Goal: Task Accomplishment & Management: Use online tool/utility

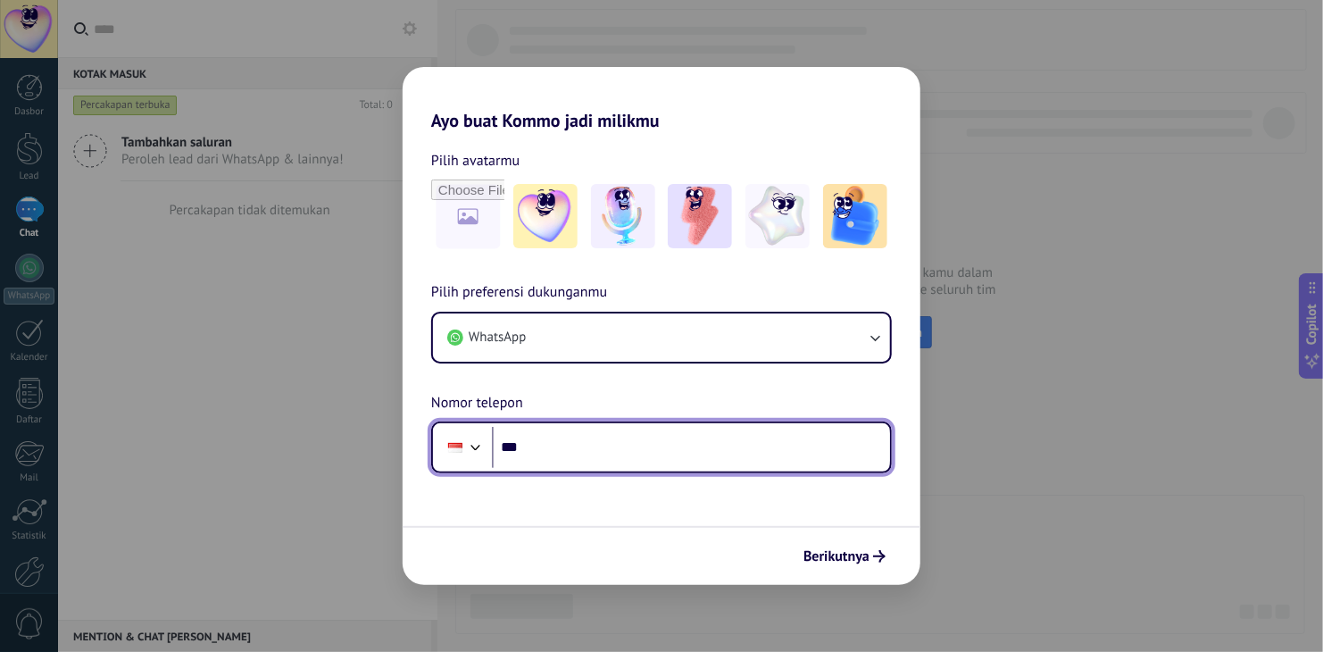
click at [681, 456] on input "***" at bounding box center [691, 447] width 398 height 41
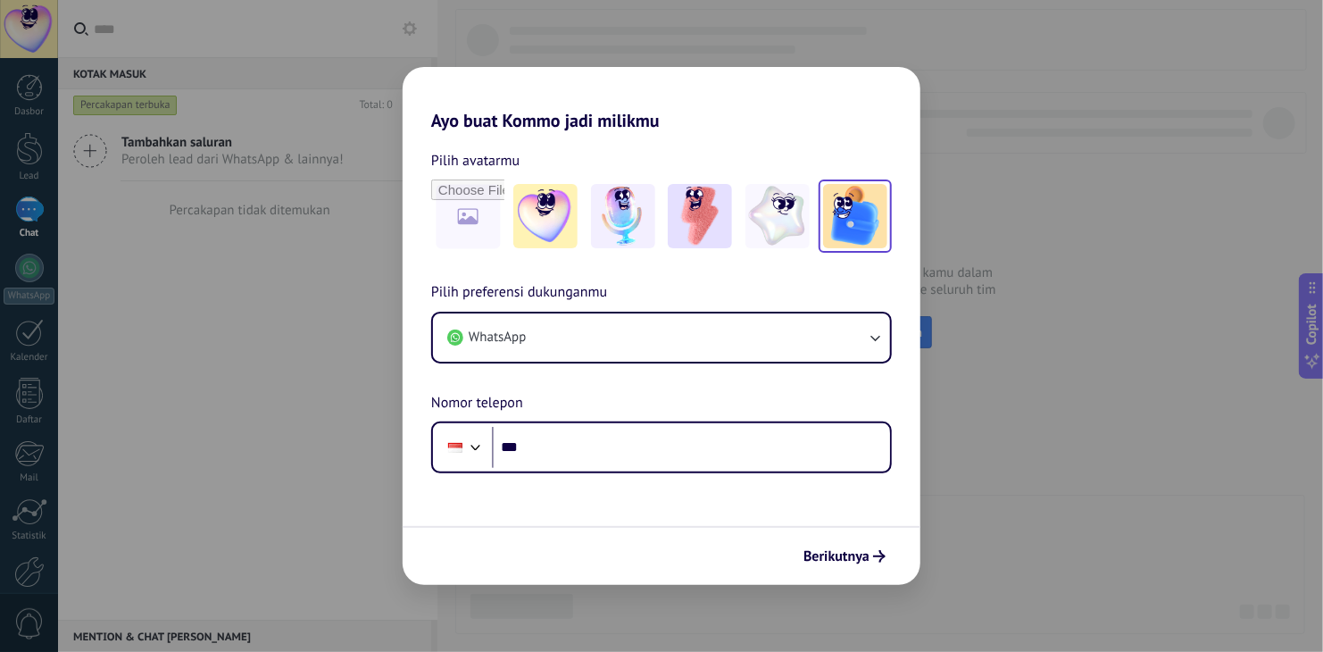
click at [829, 213] on img at bounding box center [855, 216] width 64 height 64
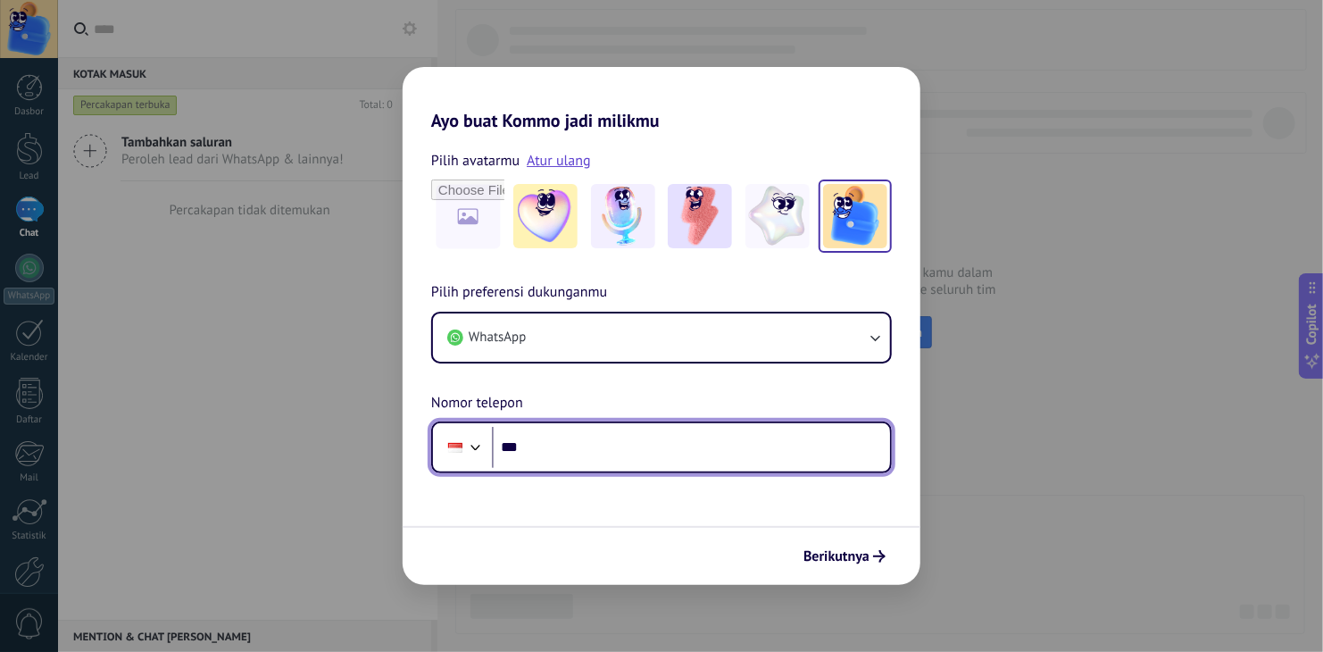
click at [597, 449] on input "***" at bounding box center [691, 447] width 398 height 41
type input "**********"
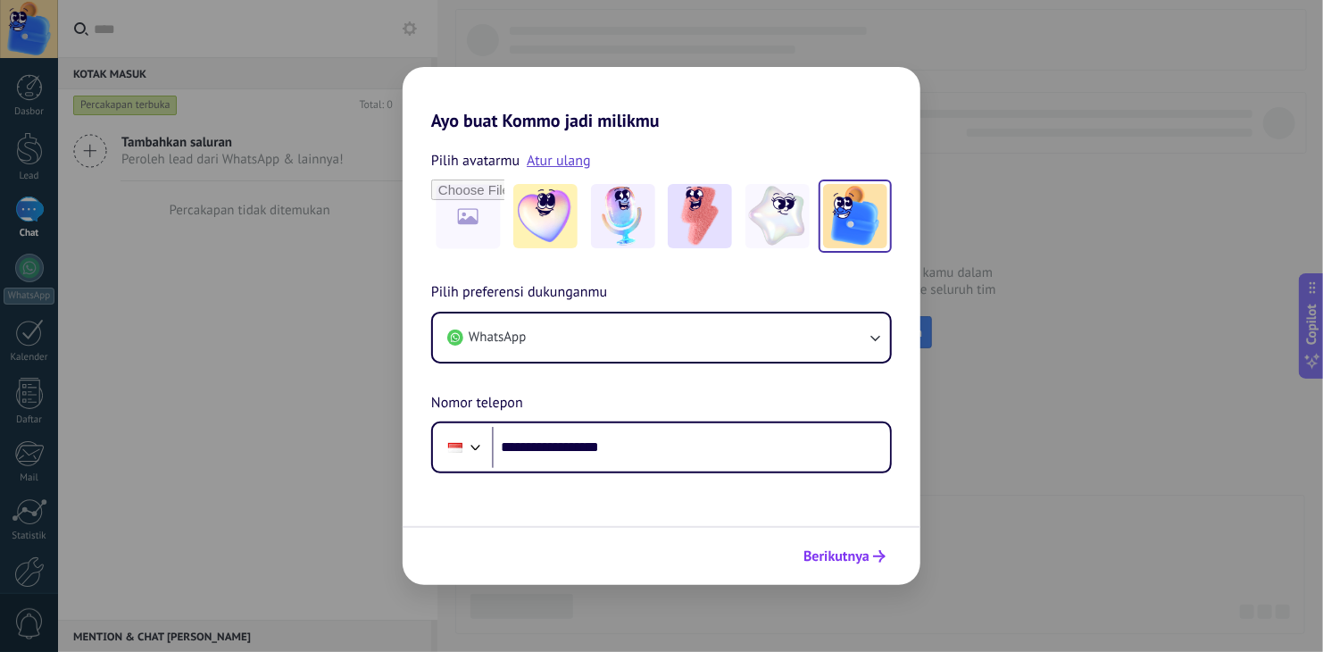
click at [834, 553] on span "Berikutnya" at bounding box center [836, 556] width 66 height 12
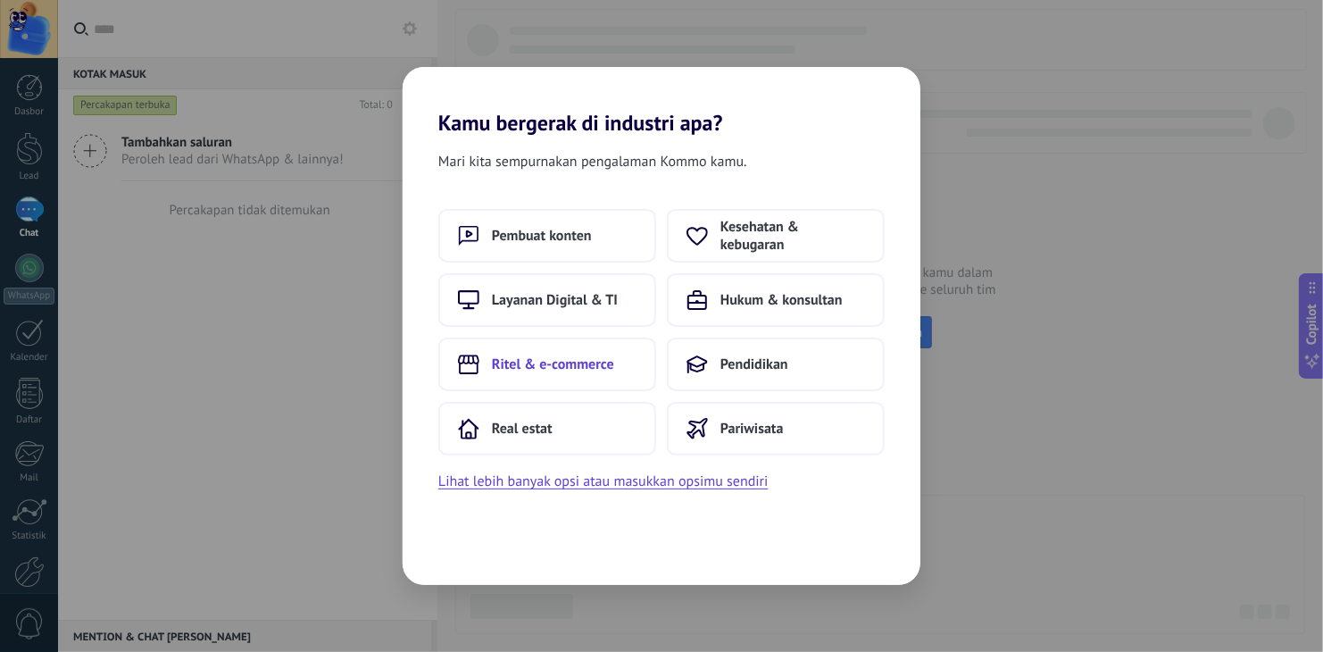
click at [622, 370] on button "Ritel & e-commerce" at bounding box center [547, 364] width 218 height 54
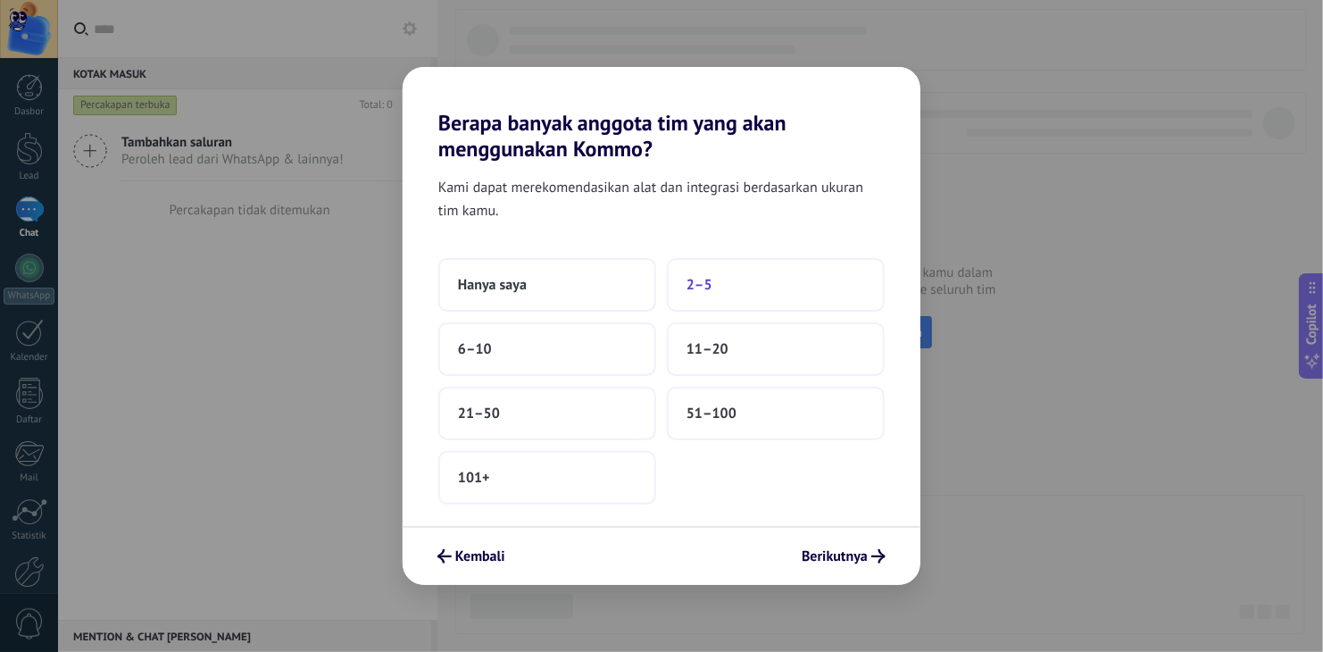
click at [717, 290] on button "2–5" at bounding box center [776, 285] width 218 height 54
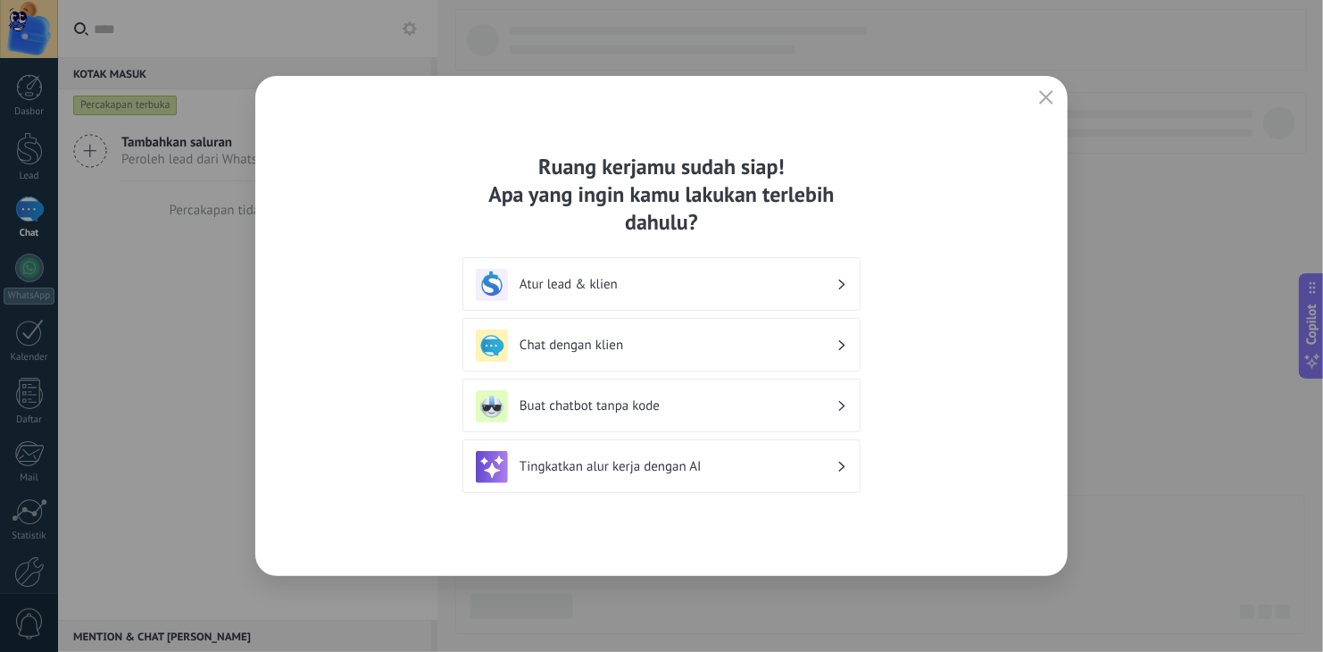
click at [791, 287] on h3 "Atur lead & klien" at bounding box center [678, 284] width 317 height 17
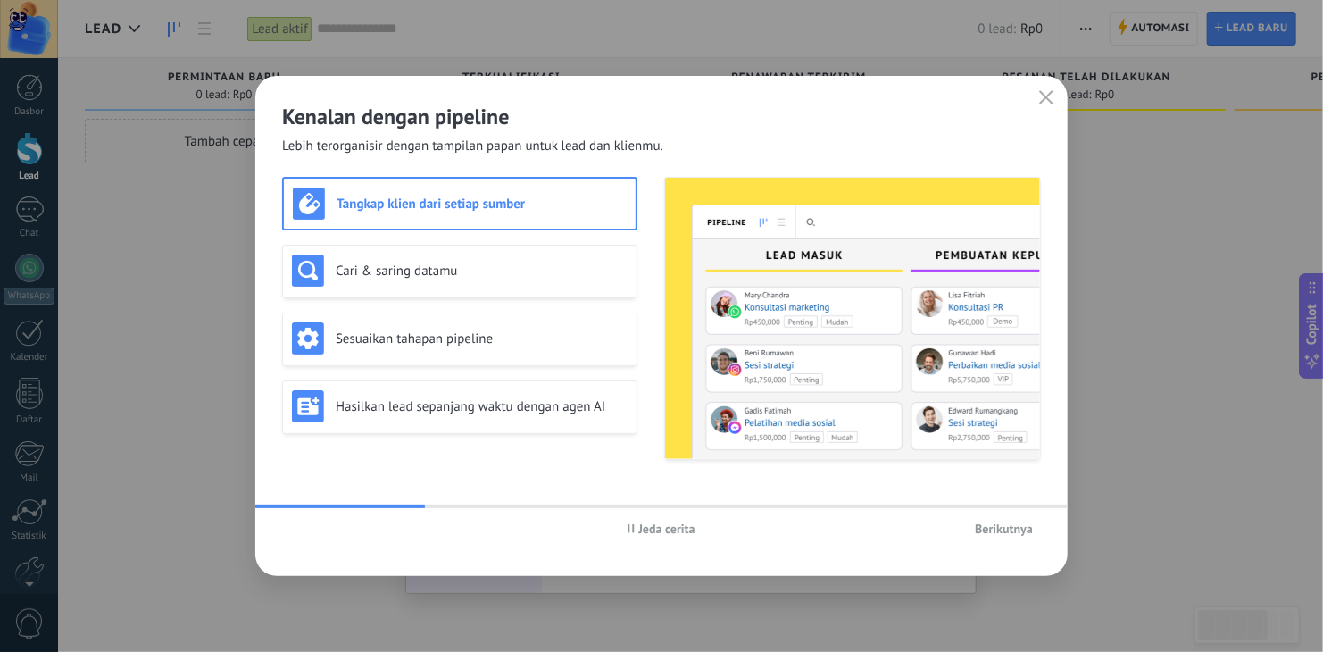
click at [1019, 530] on span "Berikutnya" at bounding box center [1004, 528] width 58 height 12
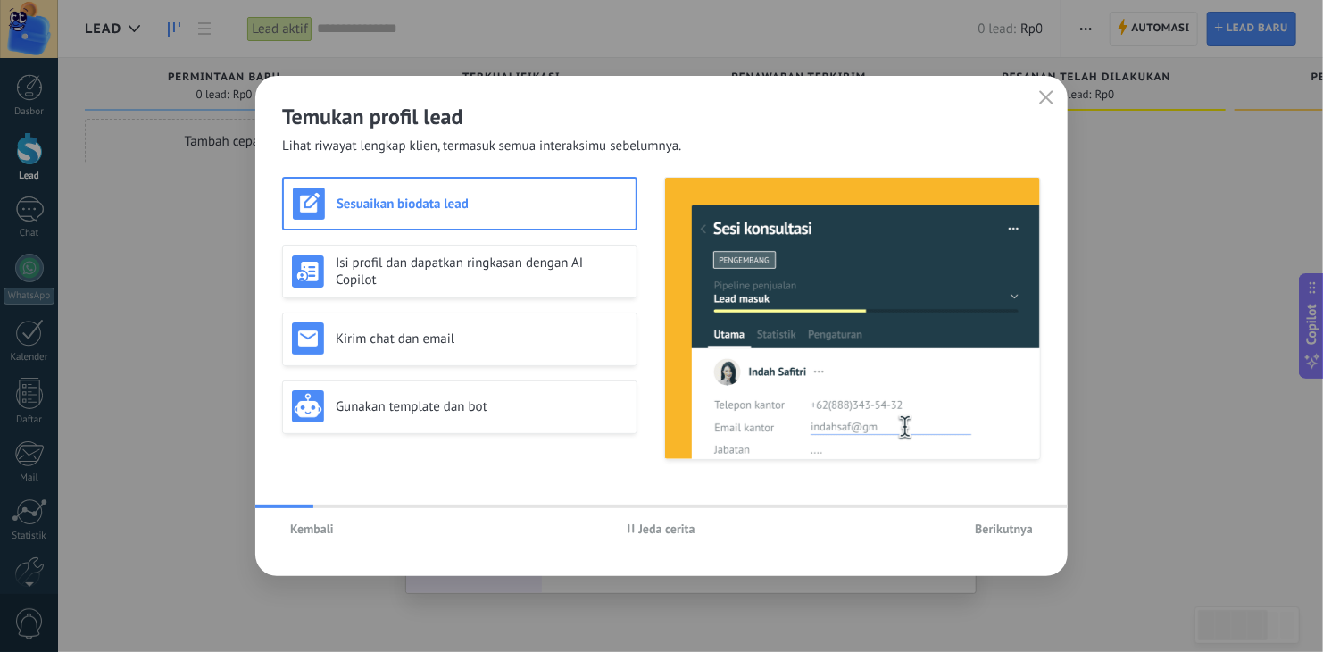
click at [1019, 530] on span "Berikutnya" at bounding box center [1004, 528] width 58 height 12
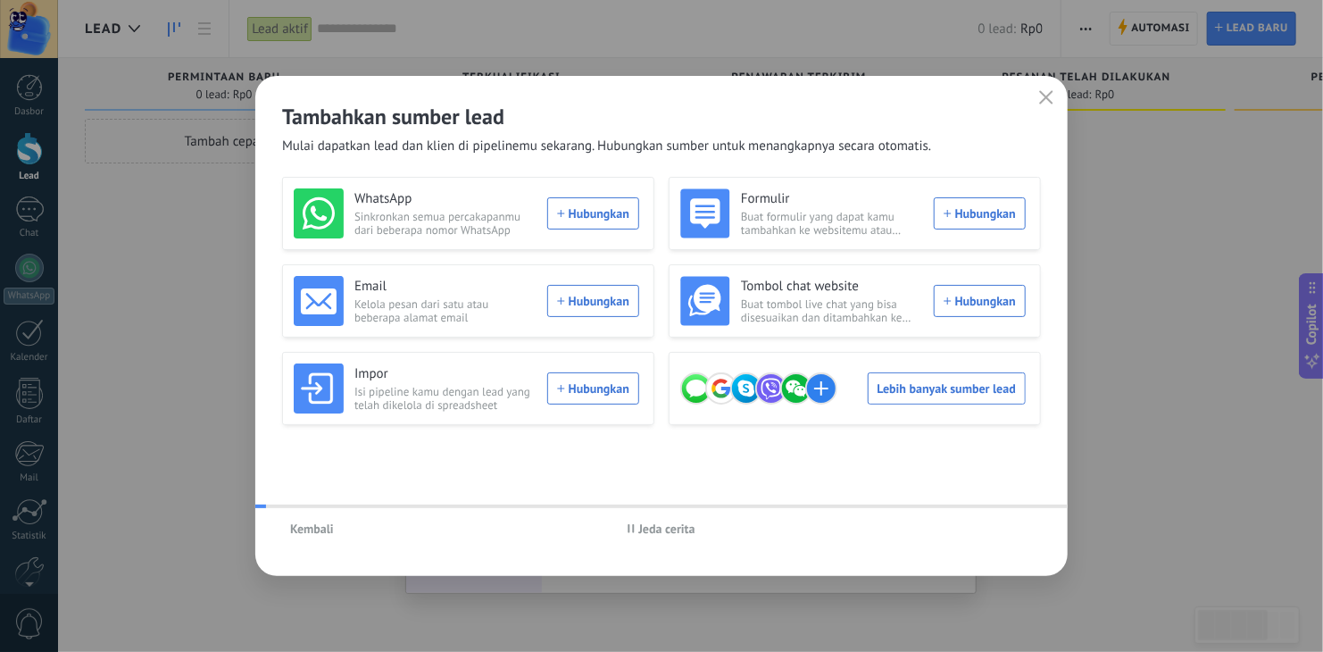
click at [1019, 530] on div "Kembali Jeda cerita" at bounding box center [661, 528] width 812 height 41
click at [1045, 98] on use "button" at bounding box center [1046, 96] width 13 height 13
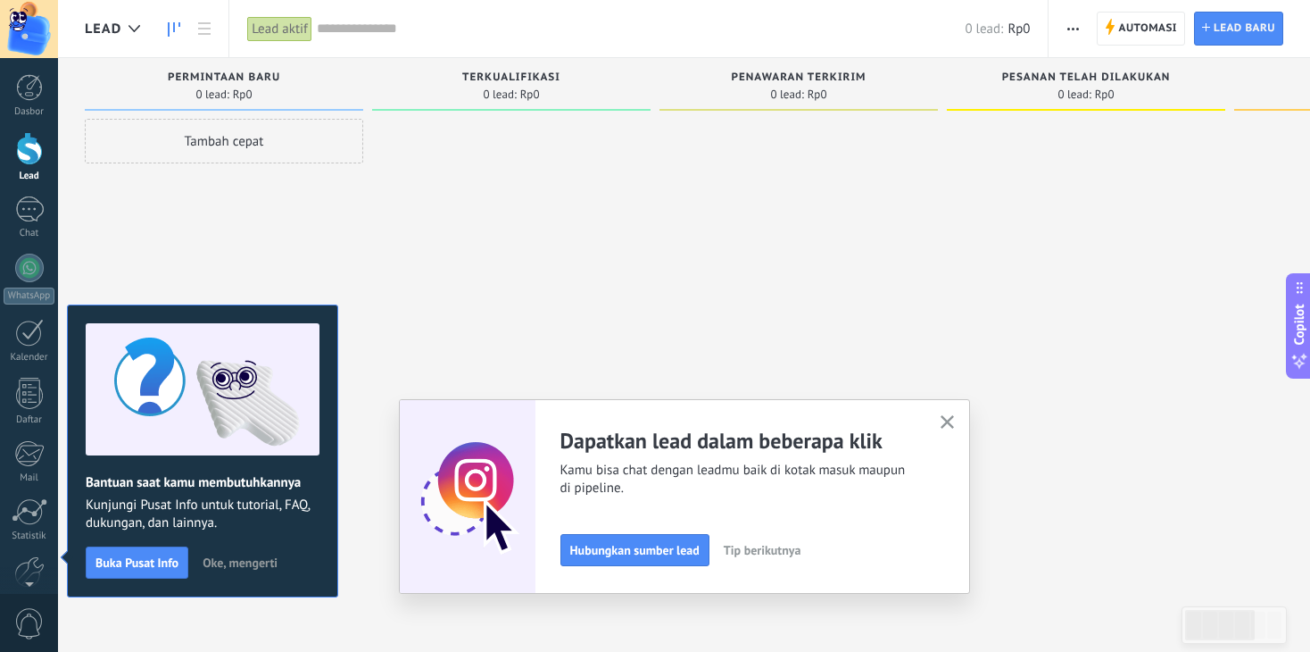
click at [37, 183] on div "Dasbor Lead Chat WhatsApp Pelanggan" at bounding box center [29, 379] width 58 height 611
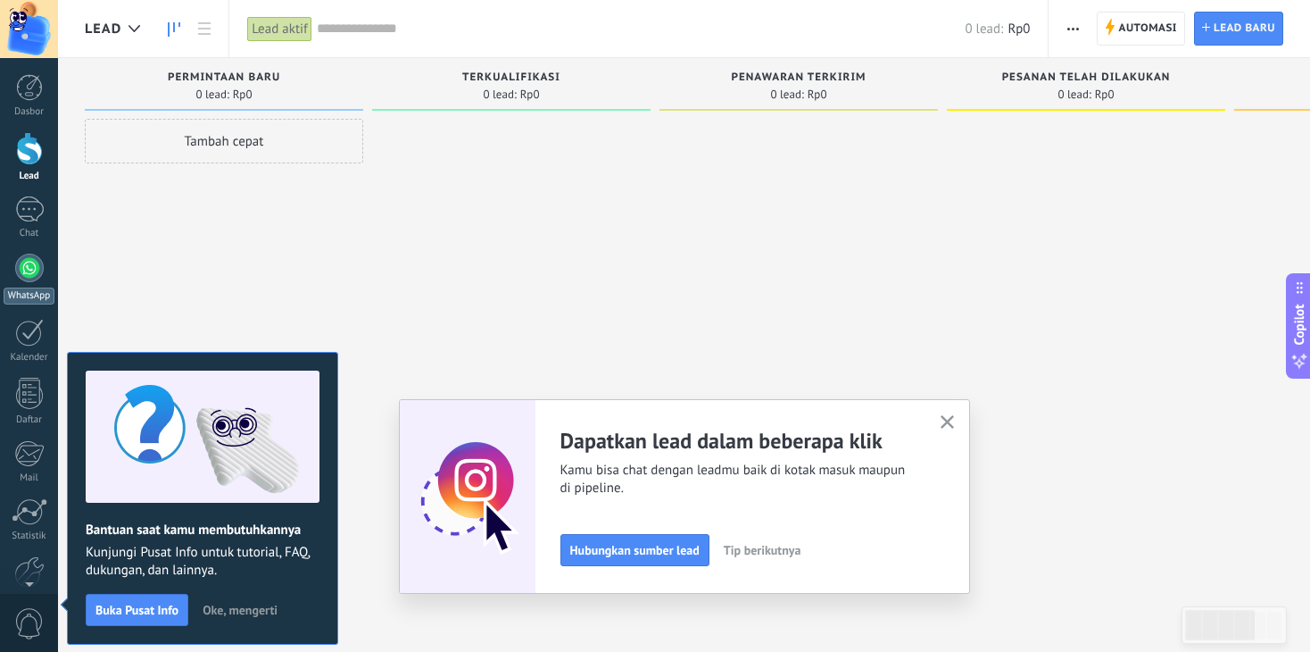
click at [27, 268] on div at bounding box center [29, 268] width 29 height 29
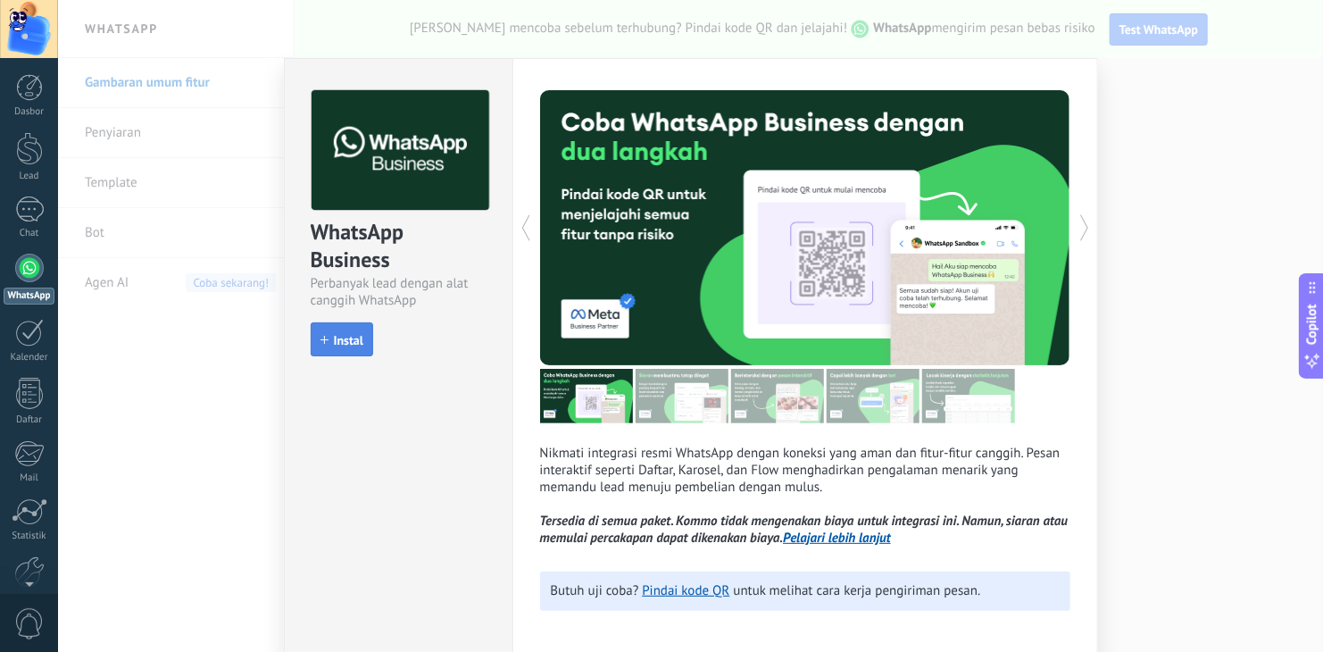
click at [356, 337] on span "Instal" at bounding box center [348, 340] width 29 height 12
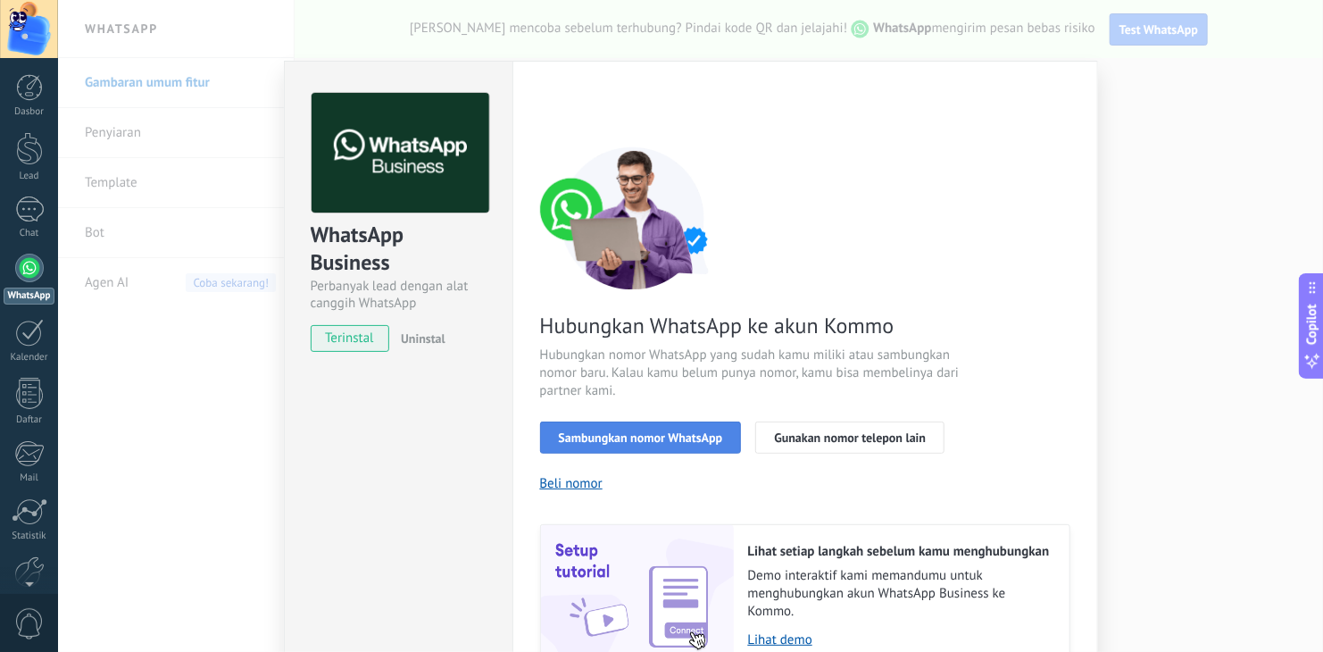
click at [673, 437] on span "Sambungkan nomor WhatsApp" at bounding box center [641, 437] width 164 height 12
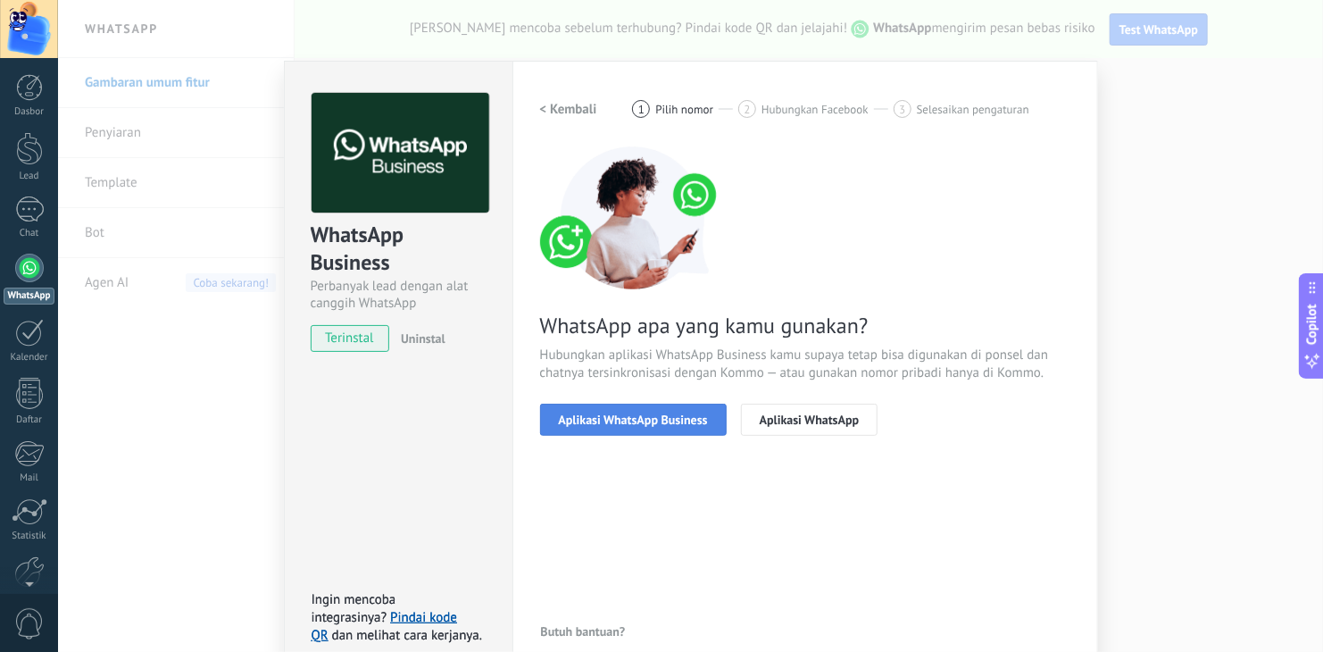
click at [683, 417] on span "Aplikasi WhatsApp Business" at bounding box center [633, 419] width 149 height 12
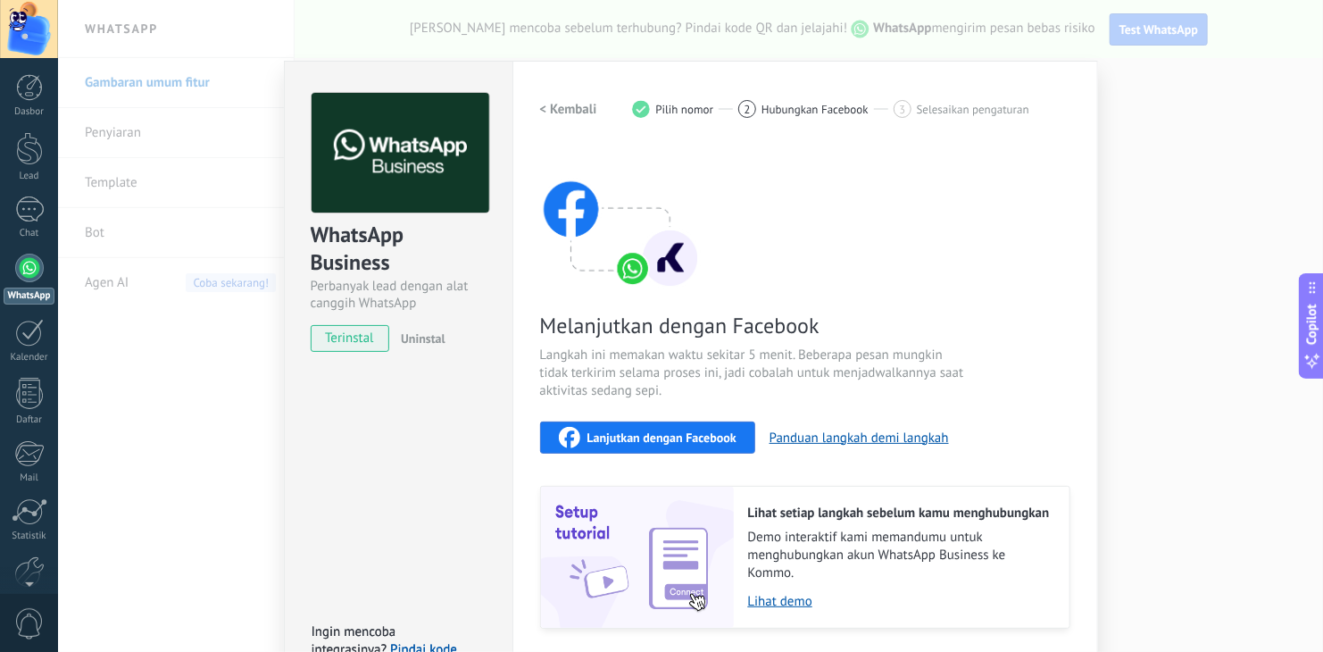
click at [691, 431] on span "Lanjutkan dengan Facebook" at bounding box center [661, 437] width 149 height 12
